Goal: Information Seeking & Learning: Learn about a topic

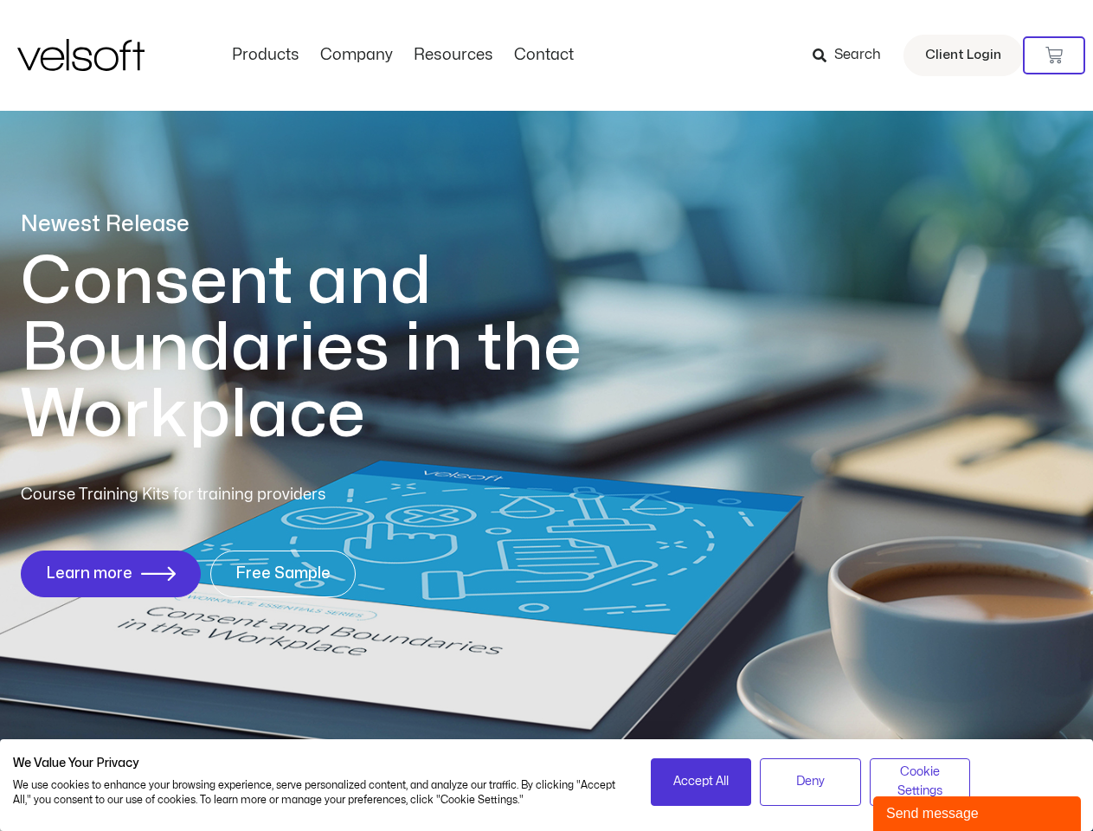
click at [546, 415] on h1 "Consent and Boundaries in the Workplace" at bounding box center [337, 348] width 632 height 200
click at [1054, 55] on icon at bounding box center [1054, 55] width 17 height 17
click at [701, 782] on span "Accept All" at bounding box center [700, 781] width 55 height 19
click at [810, 782] on span "Deny" at bounding box center [810, 781] width 29 height 19
click at [920, 782] on span "Cookie Settings" at bounding box center [920, 781] width 79 height 39
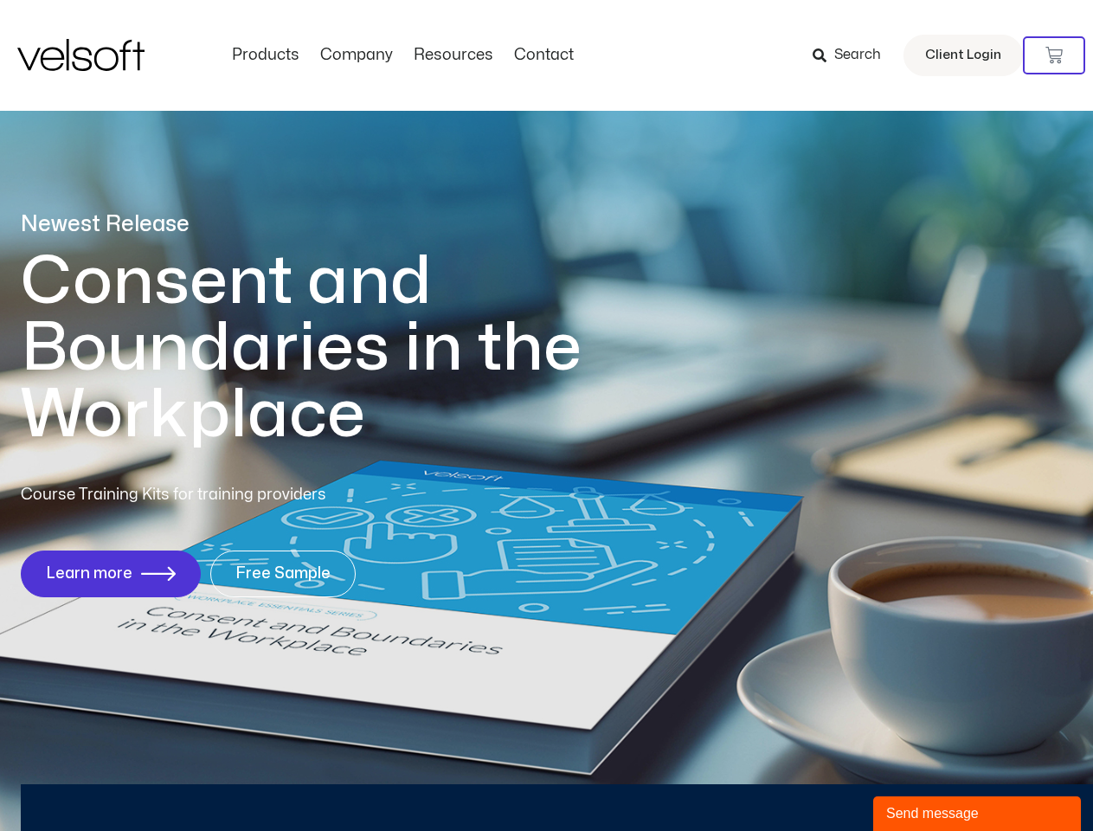
click at [977, 814] on div "Send message" at bounding box center [977, 813] width 182 height 21
